Goal: Information Seeking & Learning: Learn about a topic

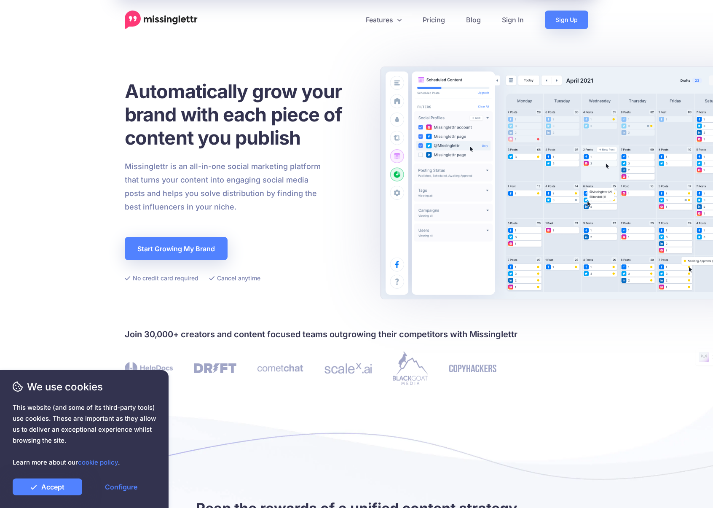
click at [440, 20] on link "Pricing" at bounding box center [433, 20] width 43 height 19
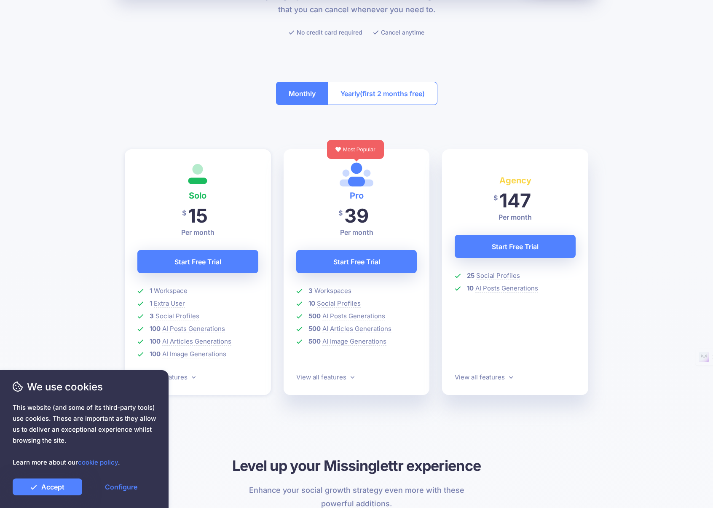
scroll to position [165, 0]
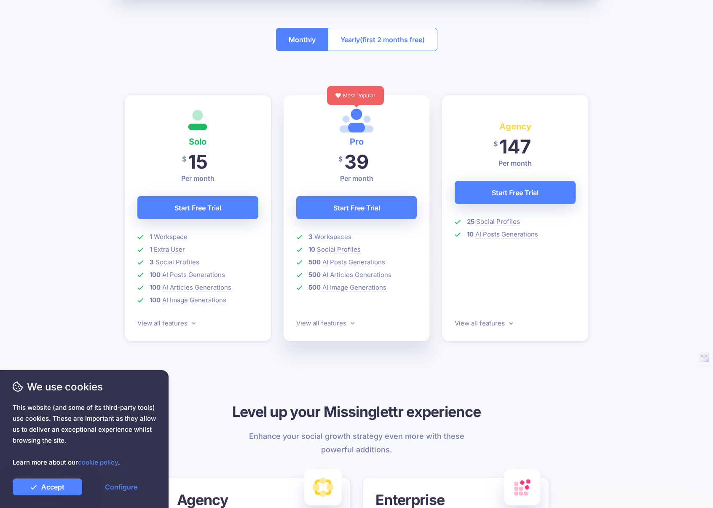
click at [323, 324] on link "View all features" at bounding box center [325, 323] width 58 height 8
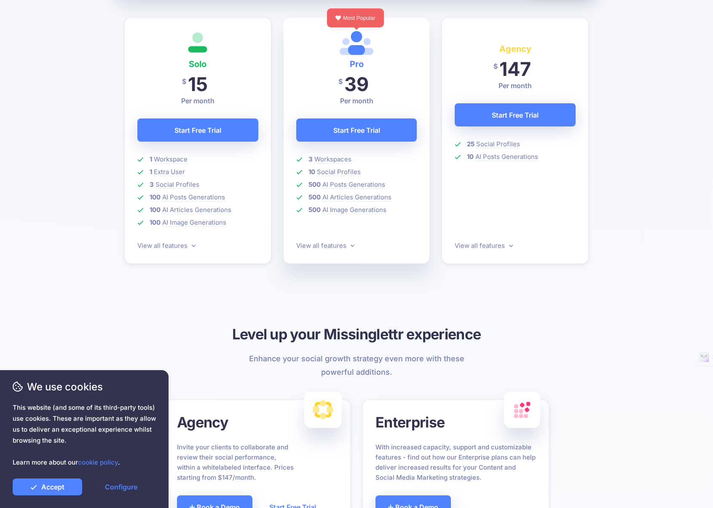
scroll to position [173, 0]
